Goal: Information Seeking & Learning: Learn about a topic

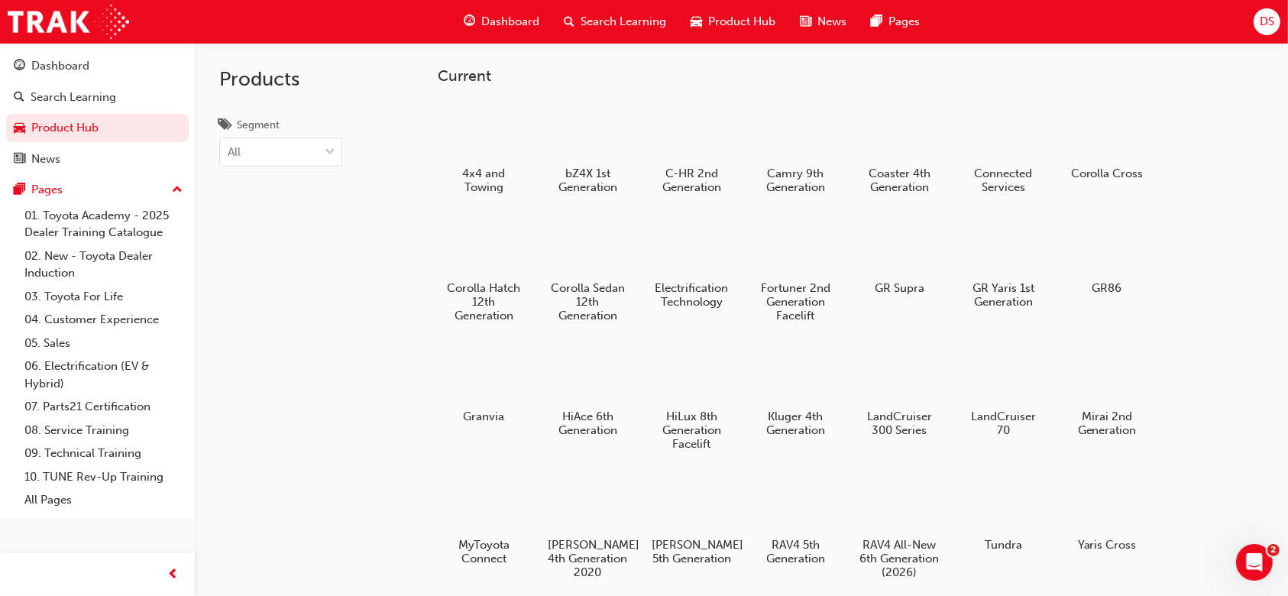
click at [504, 13] on span "Dashboard" at bounding box center [510, 22] width 58 height 18
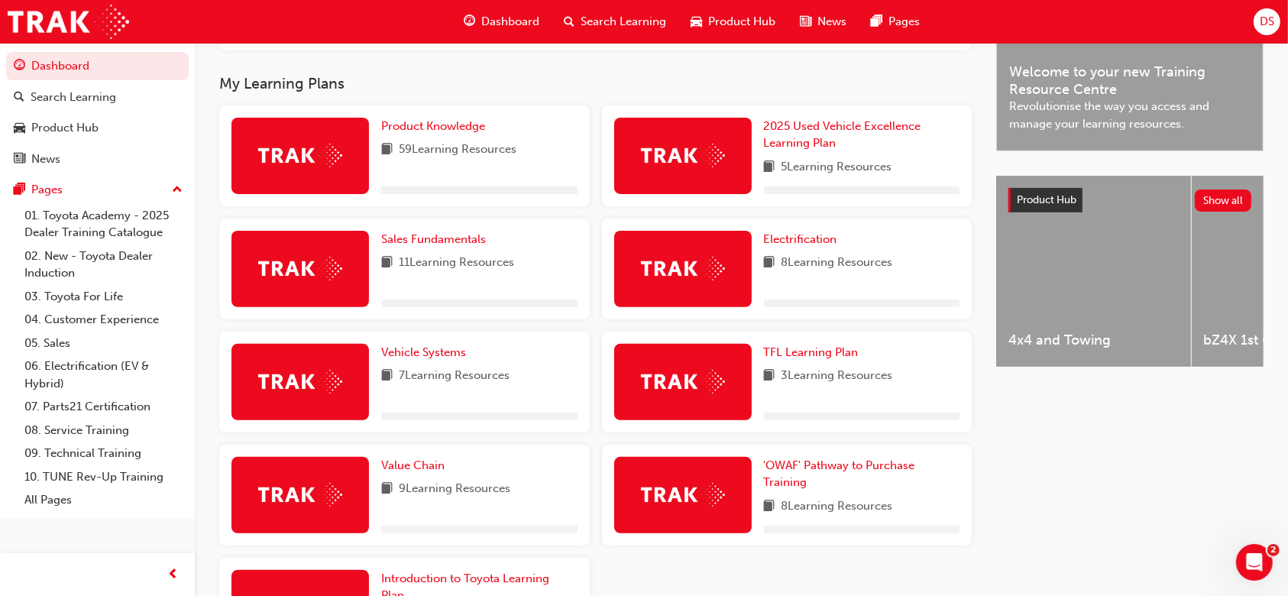
scroll to position [496, 0]
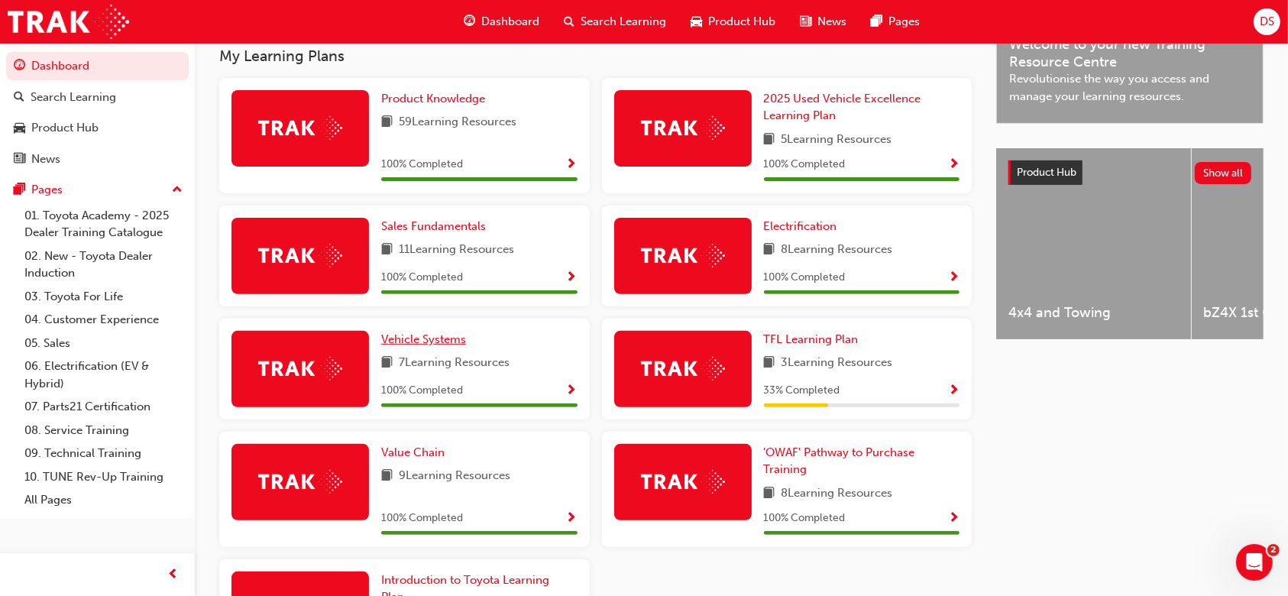
click at [435, 331] on link "Vehicle Systems" at bounding box center [426, 340] width 91 height 18
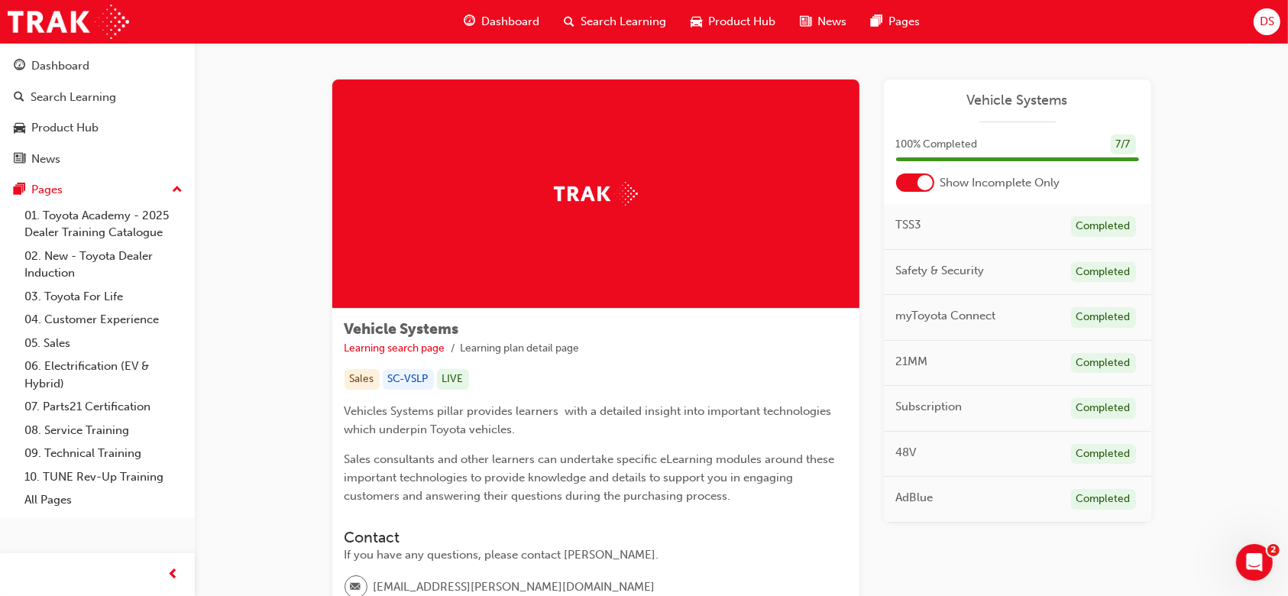
click at [921, 185] on div at bounding box center [924, 182] width 15 height 15
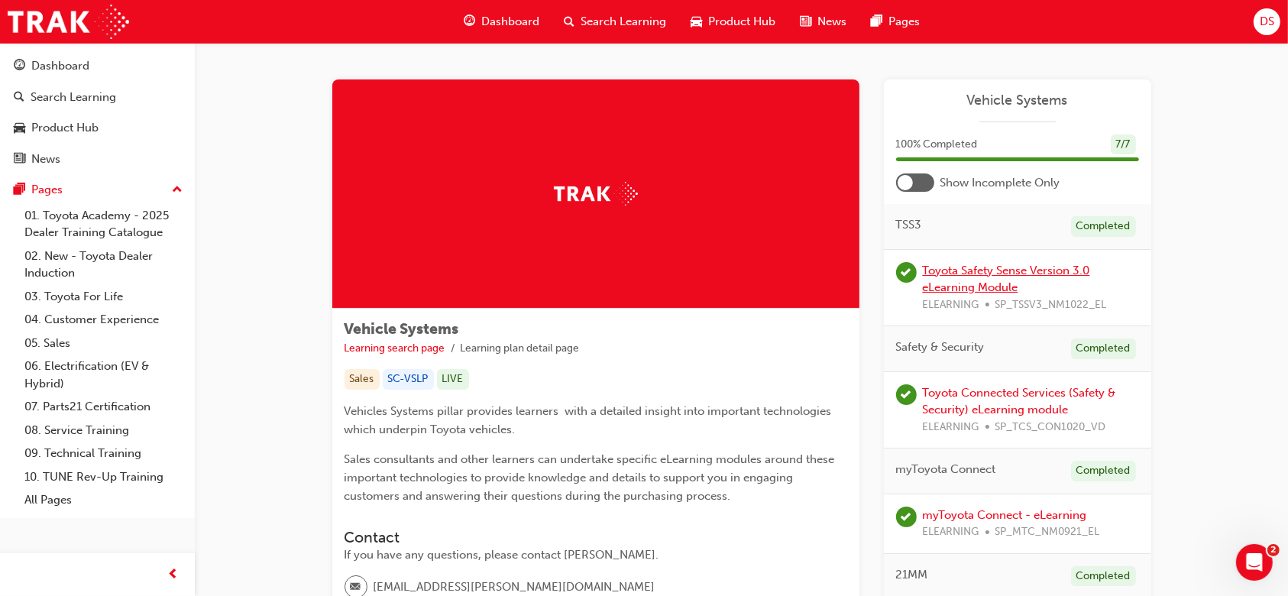
click at [985, 270] on link "Toyota Safety Sense Version 3.0 eLearning Module" at bounding box center [1006, 279] width 167 height 31
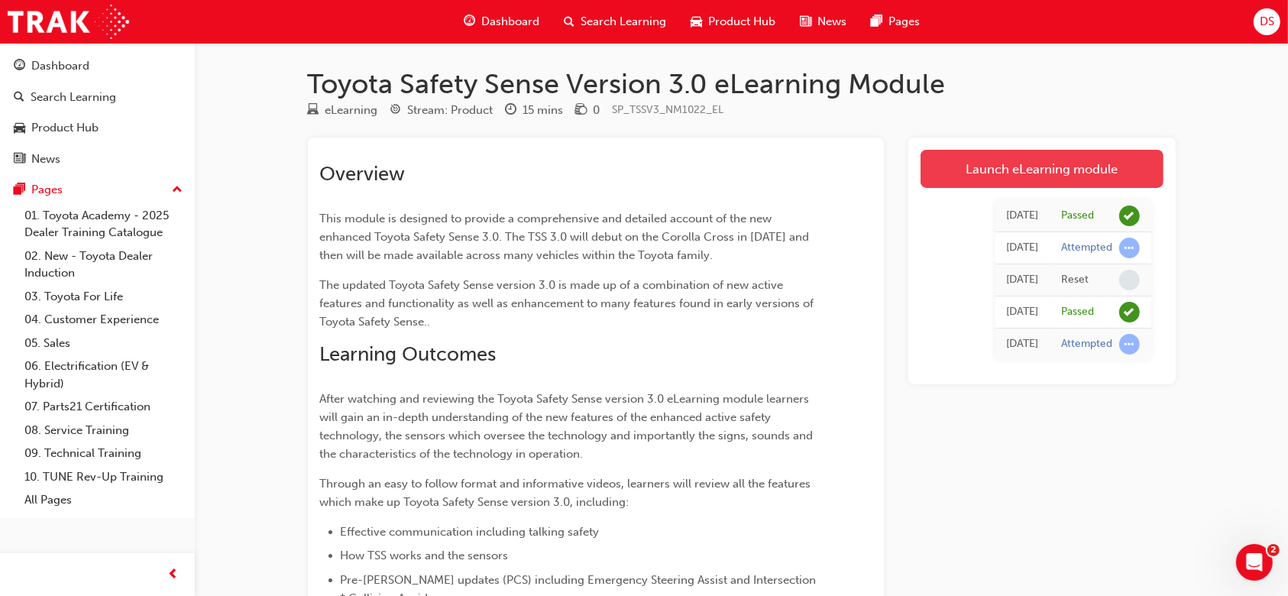
click at [949, 175] on link "Launch eLearning module" at bounding box center [1042, 169] width 243 height 38
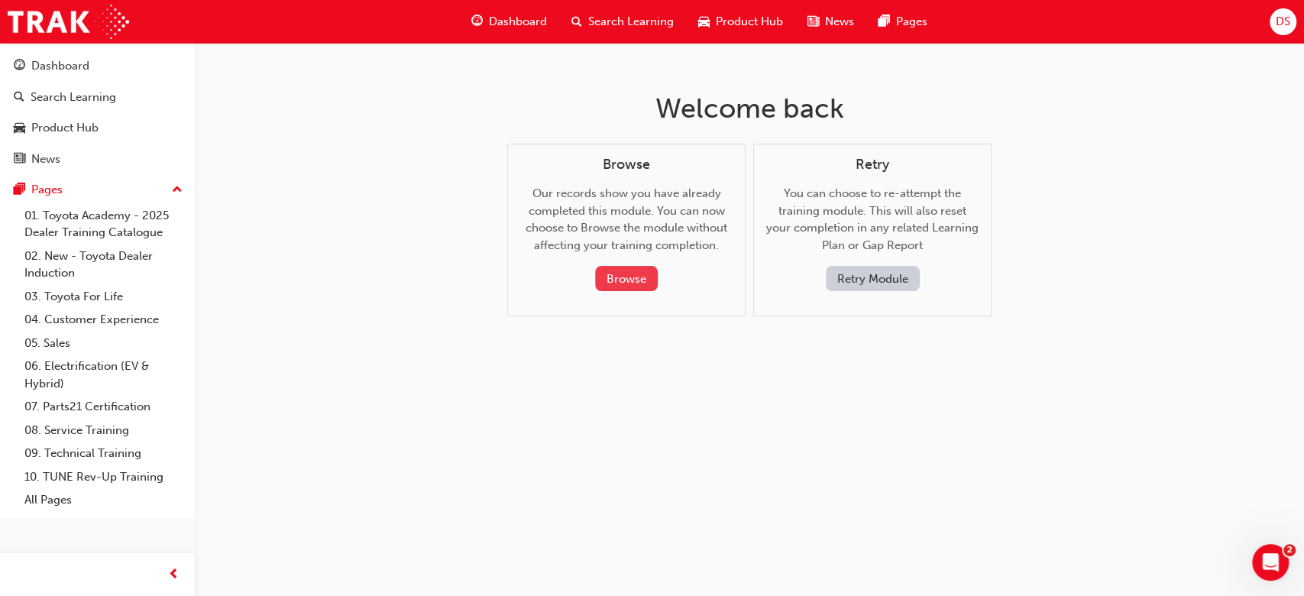
click at [641, 277] on button "Browse" at bounding box center [626, 278] width 63 height 25
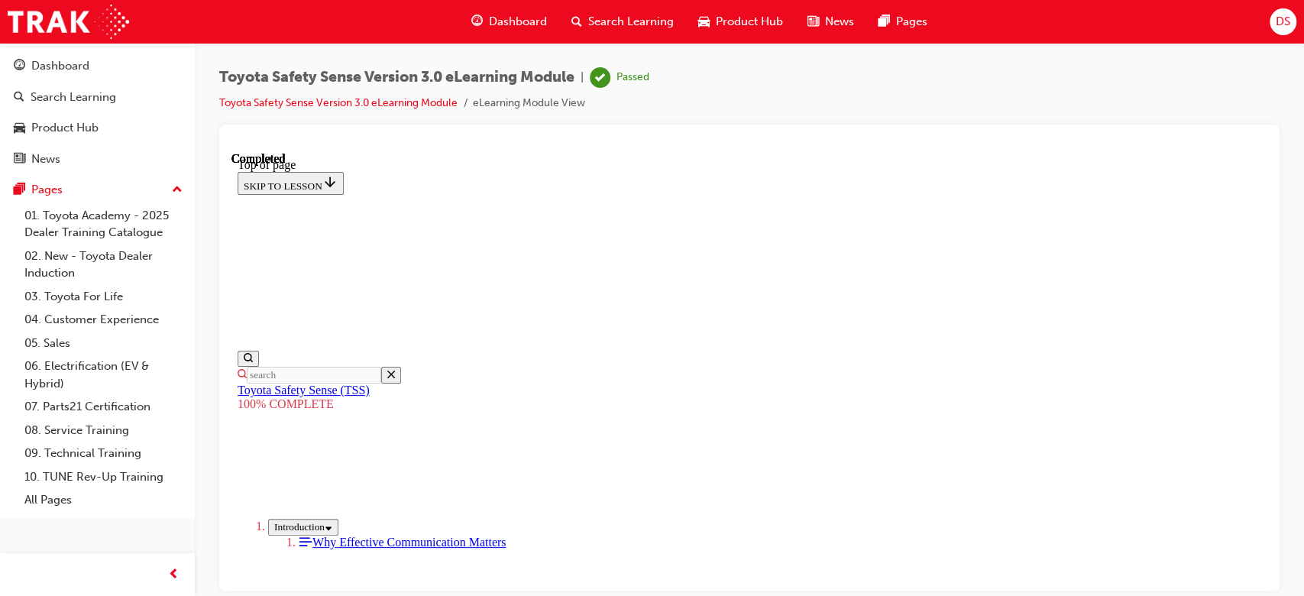
scroll to position [92, 0]
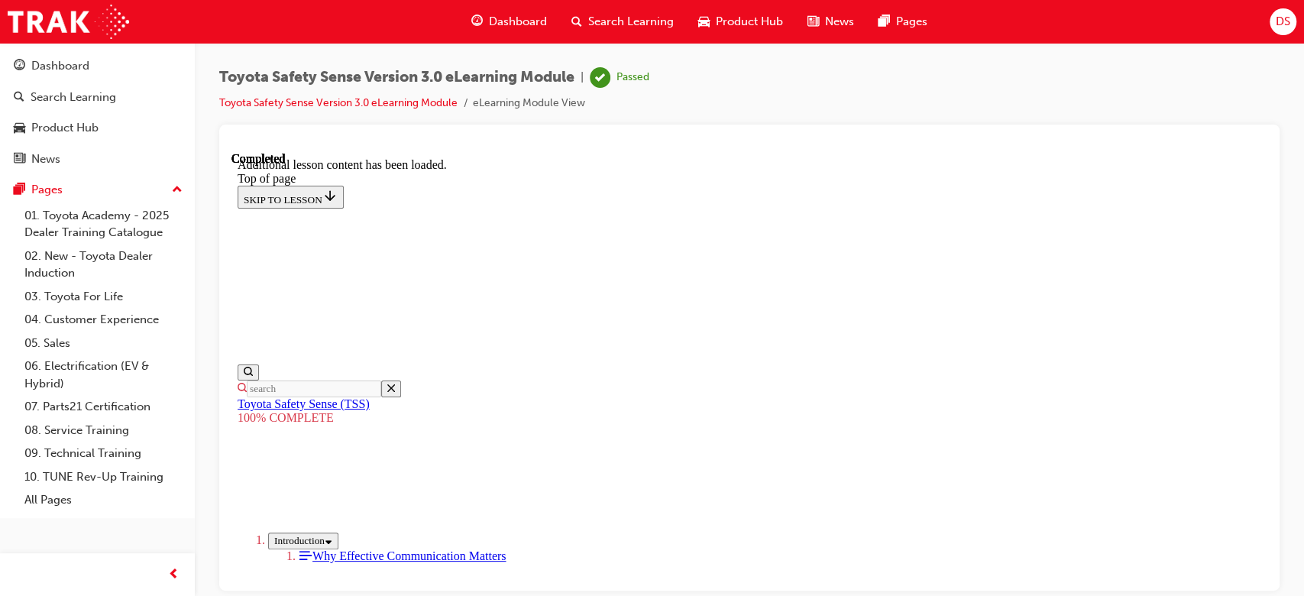
scroll to position [643, 0]
